Goal: Information Seeking & Learning: Learn about a topic

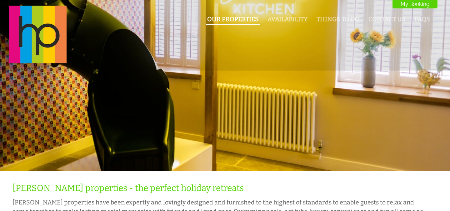
click at [237, 17] on link "Our Properties" at bounding box center [233, 19] width 52 height 7
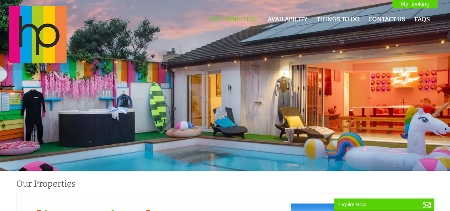
scroll to position [0, 6]
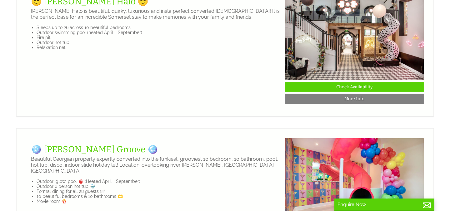
scroll to position [925, 0]
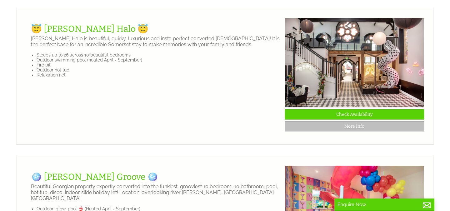
click at [358, 126] on link "More Info" at bounding box center [353, 126] width 139 height 10
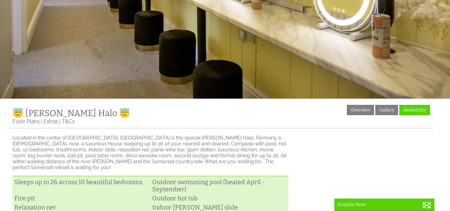
scroll to position [74, 0]
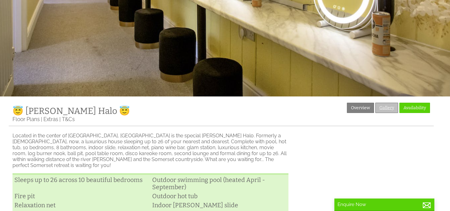
click at [386, 110] on link "Gallery" at bounding box center [386, 108] width 23 height 10
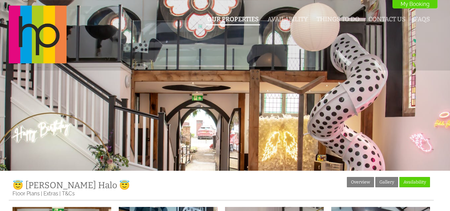
click at [239, 20] on link "Our Properties" at bounding box center [233, 19] width 52 height 7
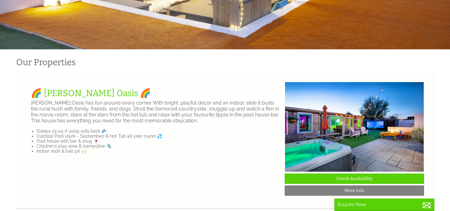
scroll to position [122, 0]
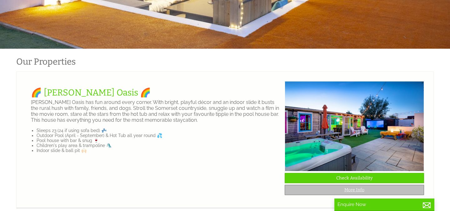
click at [321, 191] on link "More Info" at bounding box center [353, 190] width 139 height 10
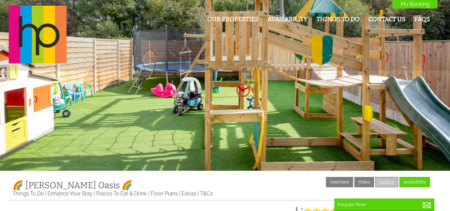
click at [381, 182] on link "Gallery" at bounding box center [386, 182] width 23 height 10
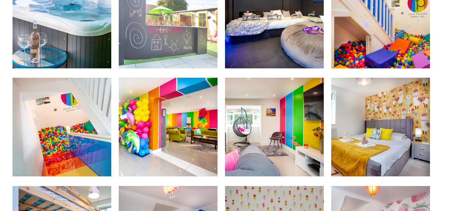
scroll to position [238, 0]
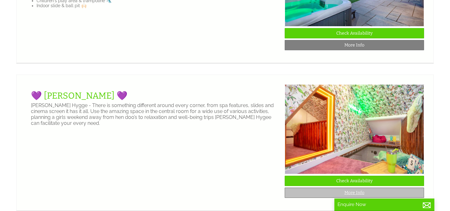
click at [304, 196] on link "More Info" at bounding box center [353, 193] width 139 height 10
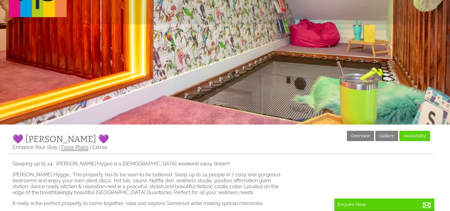
click at [77, 150] on link "Floor Plans" at bounding box center [74, 147] width 27 height 7
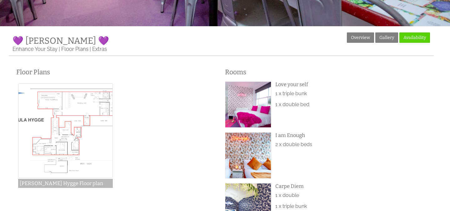
click at [80, 126] on img at bounding box center [65, 130] width 95 height 95
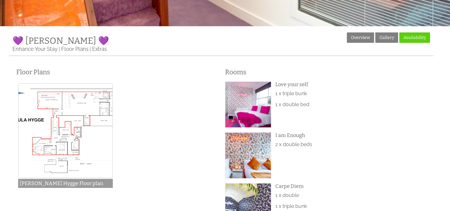
click at [16, 127] on div "Floor Plans Halula Hygge Floor plan Halula Hygge Floor plan" at bounding box center [116, 126] width 209 height 129
click at [50, 132] on img at bounding box center [65, 130] width 95 height 95
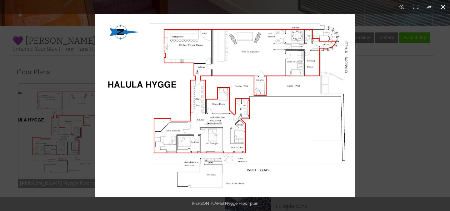
click at [304, 12] on div "1 / 1" at bounding box center [225, 7] width 450 height 14
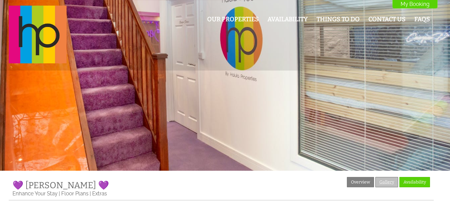
click at [383, 184] on link "Gallery" at bounding box center [386, 182] width 23 height 10
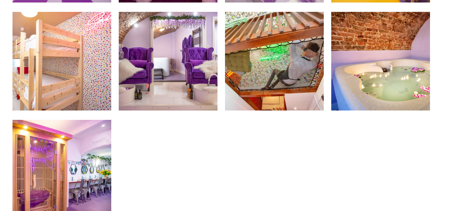
scroll to position [629, 0]
